Goal: Find contact information: Find contact information

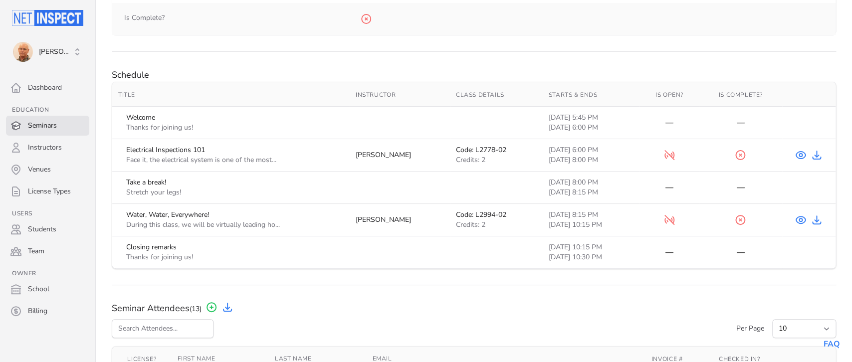
scroll to position [384, 0]
click at [802, 153] on icon at bounding box center [800, 152] width 3 height 3
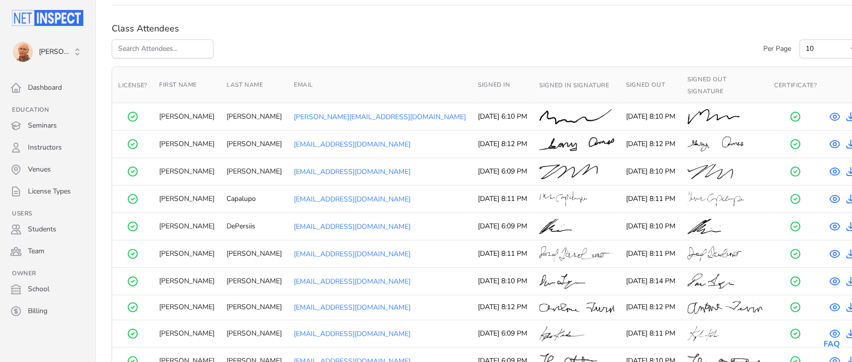
scroll to position [395, 0]
click at [799, 41] on select "10 25 50" at bounding box center [831, 50] width 64 height 19
select select "25"
click option "25" at bounding box center [0, 0] width 0 height 0
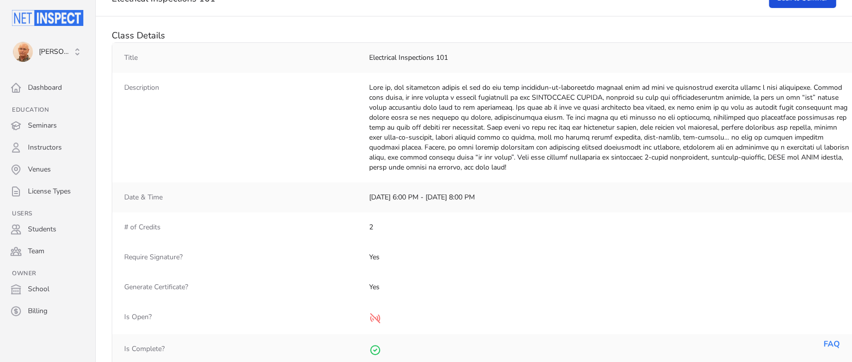
scroll to position [13, 0]
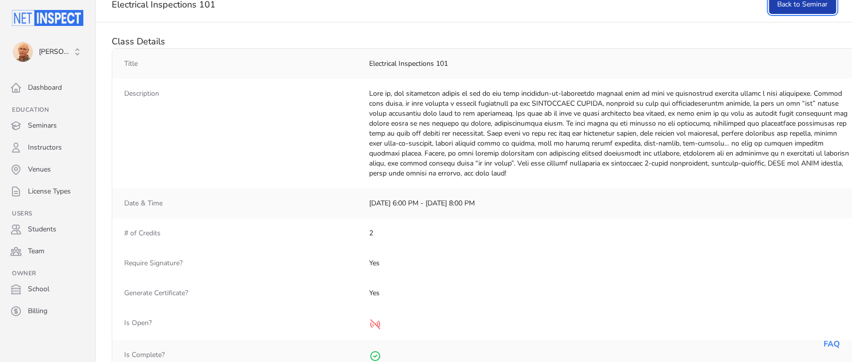
click at [809, 6] on link "Back to Seminar" at bounding box center [801, 4] width 67 height 19
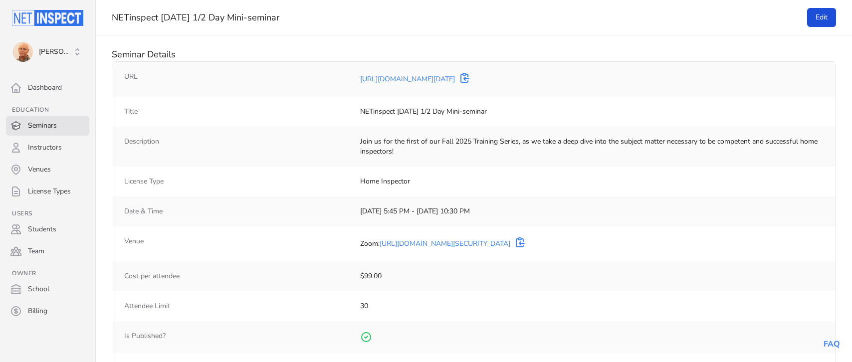
select select "25"
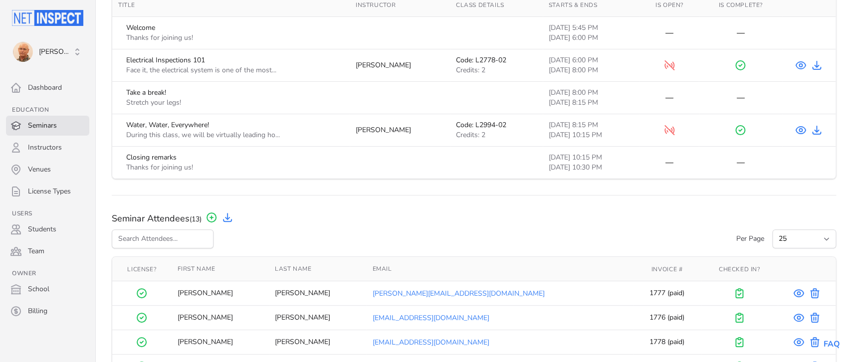
scroll to position [485, 0]
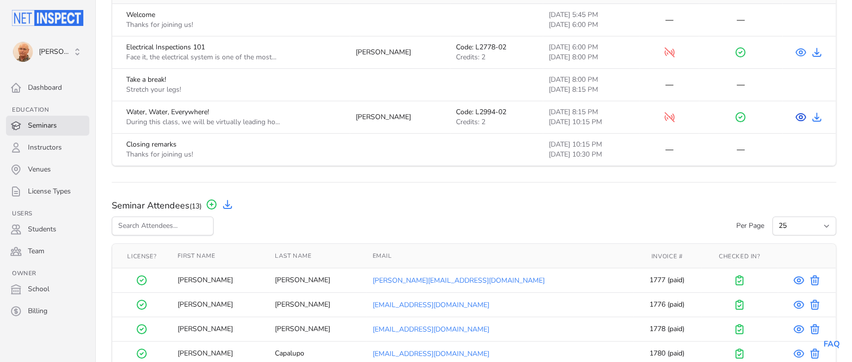
click at [800, 117] on icon at bounding box center [800, 117] width 3 height 3
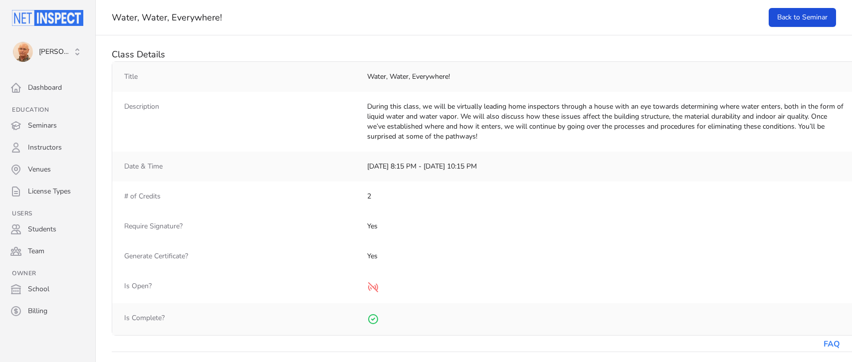
select select "25"
click at [799, 20] on link "Back to Seminar" at bounding box center [801, 17] width 67 height 19
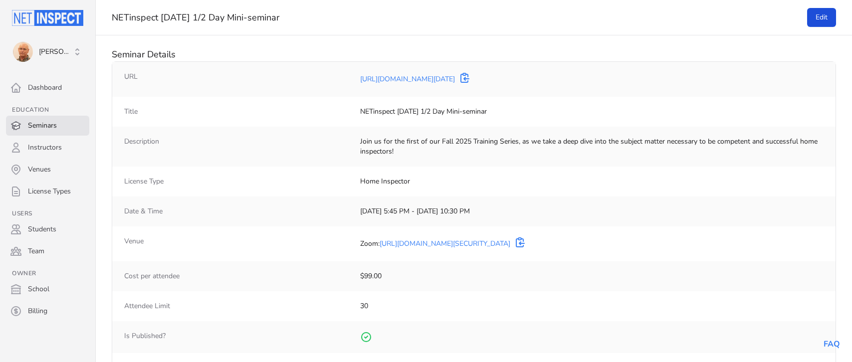
select select "25"
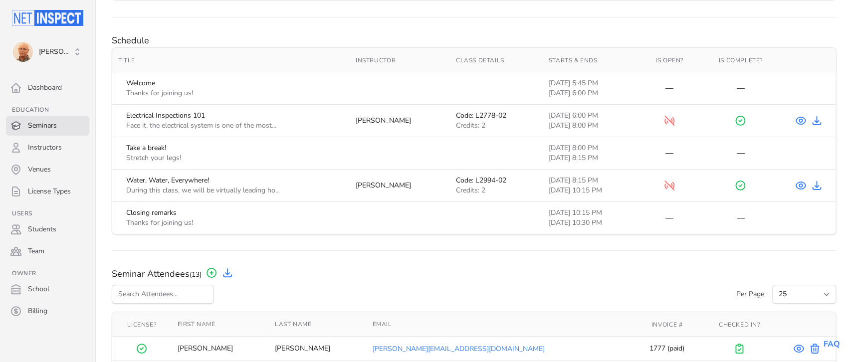
scroll to position [419, 0]
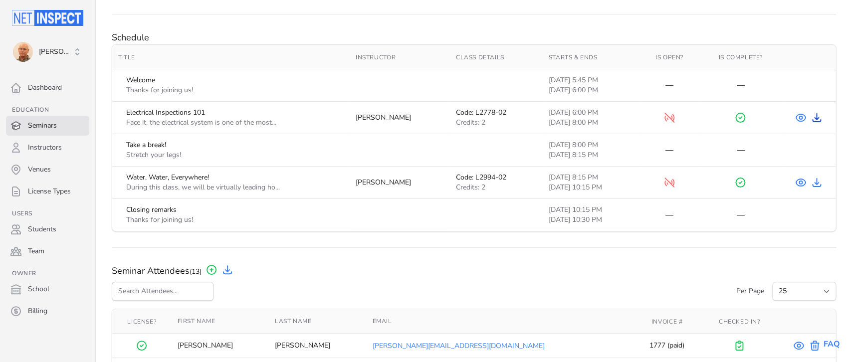
click at [815, 119] on icon at bounding box center [816, 118] width 8 height 8
click at [816, 184] on icon at bounding box center [816, 183] width 8 height 8
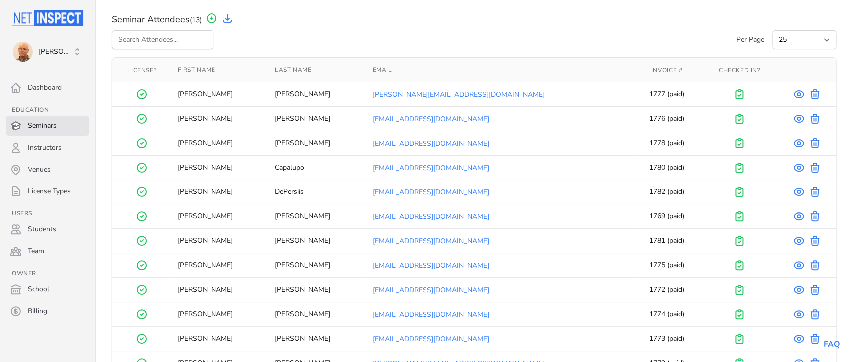
scroll to position [679, 0]
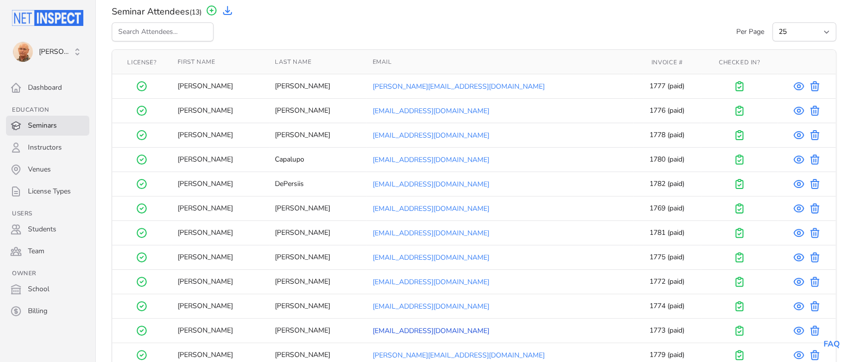
click at [413, 333] on link "[EMAIL_ADDRESS][DOMAIN_NAME]" at bounding box center [430, 330] width 117 height 9
